Goal: Task Accomplishment & Management: Manage account settings

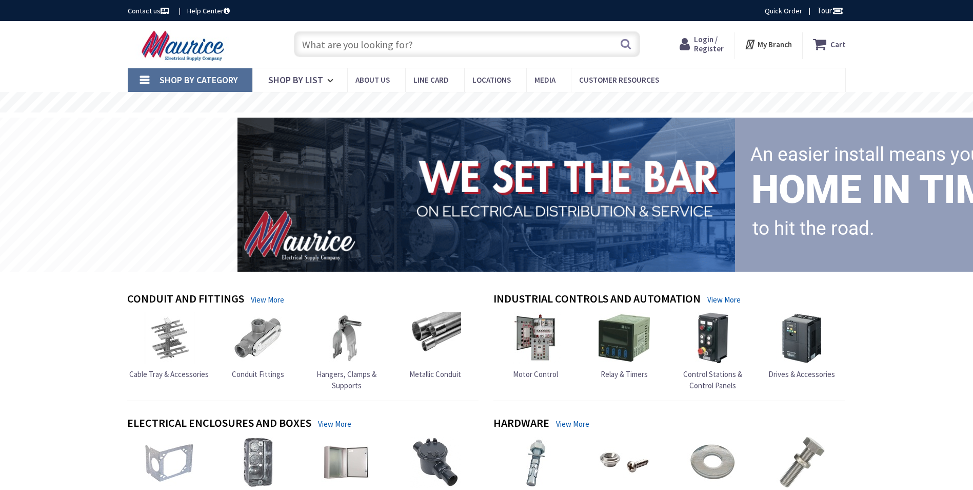
click at [705, 41] on span "Login / Register" at bounding box center [709, 43] width 30 height 19
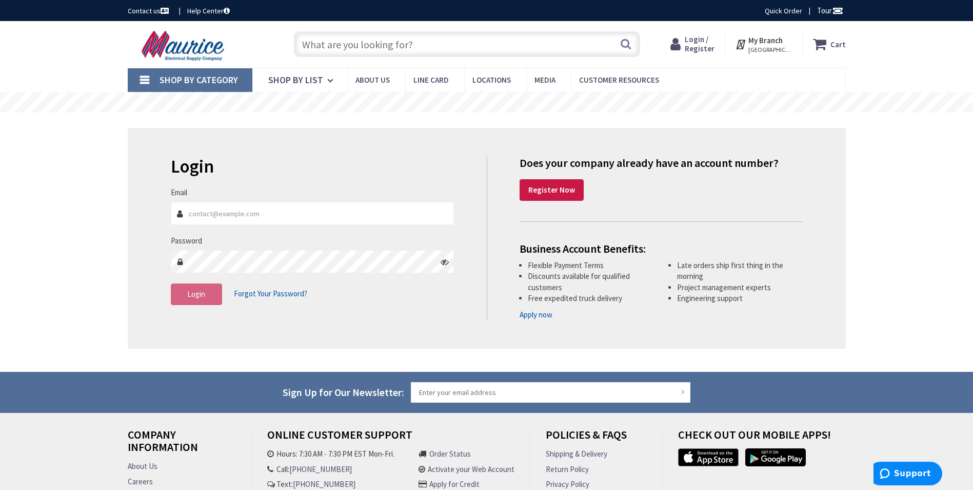
click at [350, 217] on input "Email" at bounding box center [313, 213] width 284 height 23
type input "Cdaley@riverview-electric.com"
click at [205, 295] on span "Login" at bounding box center [196, 294] width 18 height 10
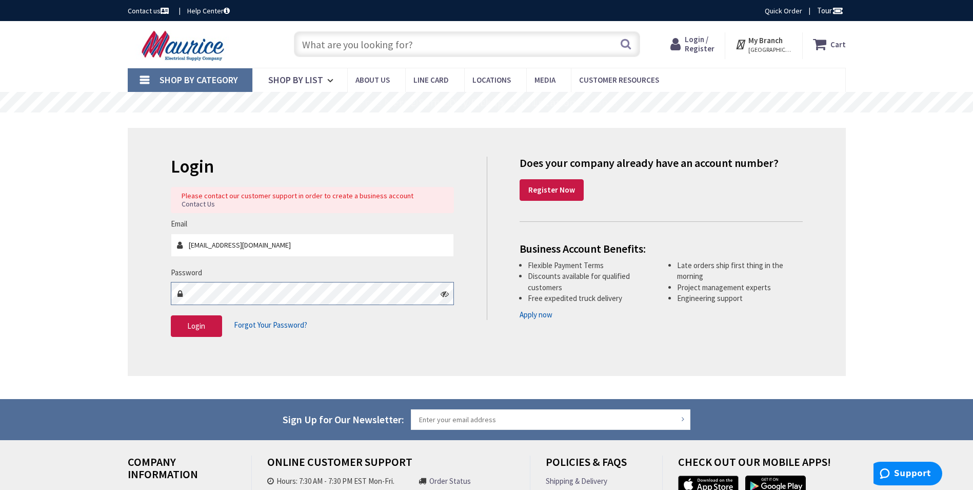
click at [106, 288] on main "Login Please contact our customer support in order to create a business account…" at bounding box center [487, 255] width 770 height 286
click at [187, 317] on button "Login" at bounding box center [196, 326] width 51 height 22
click at [93, 286] on div "Skip to Content Toggle Nav Search Cart My Cart Close" at bounding box center [486, 327] width 973 height 613
click at [442, 289] on icon at bounding box center [445, 293] width 8 height 8
click at [216, 321] on button "Login" at bounding box center [196, 326] width 51 height 22
